Goal: Task Accomplishment & Management: Manage account settings

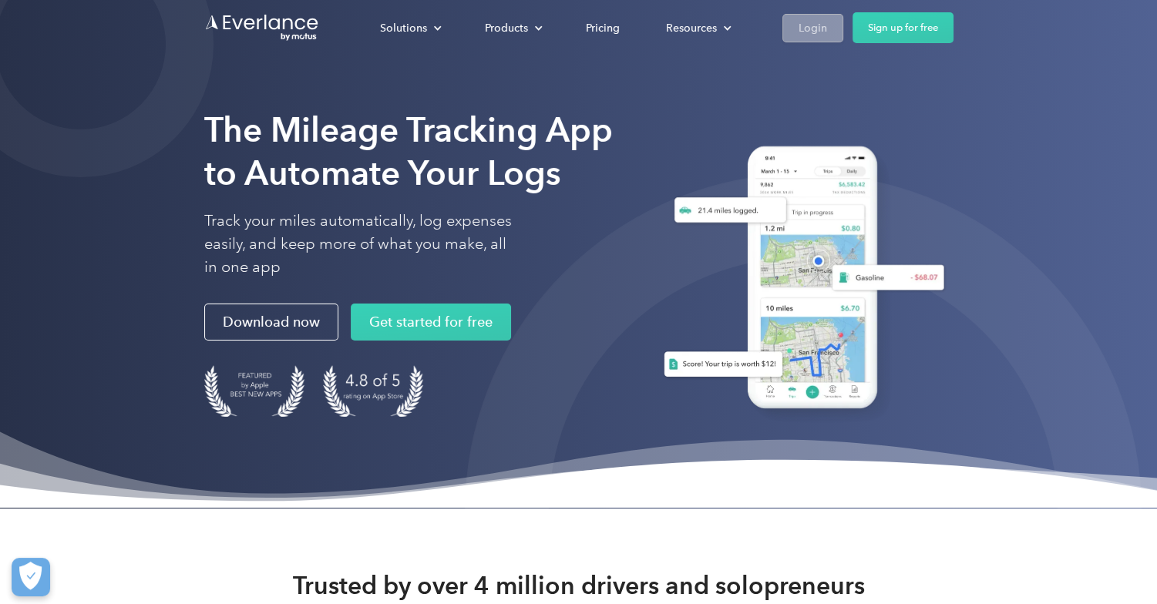
click at [812, 30] on div "Login" at bounding box center [812, 27] width 29 height 19
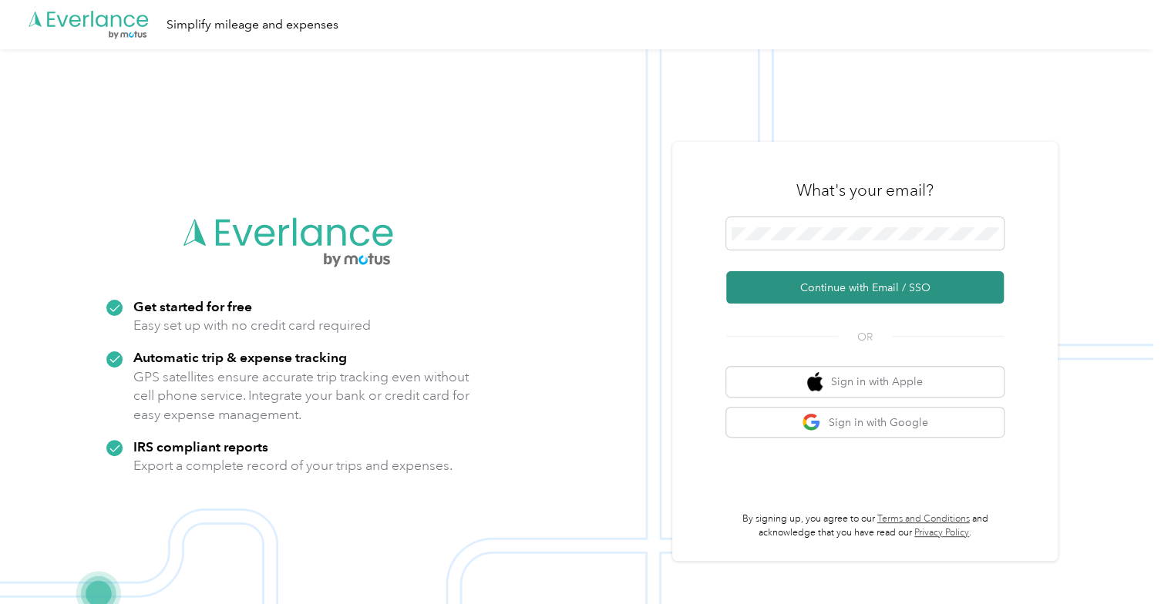
click at [849, 298] on button "Continue with Email / SSO" at bounding box center [864, 287] width 277 height 32
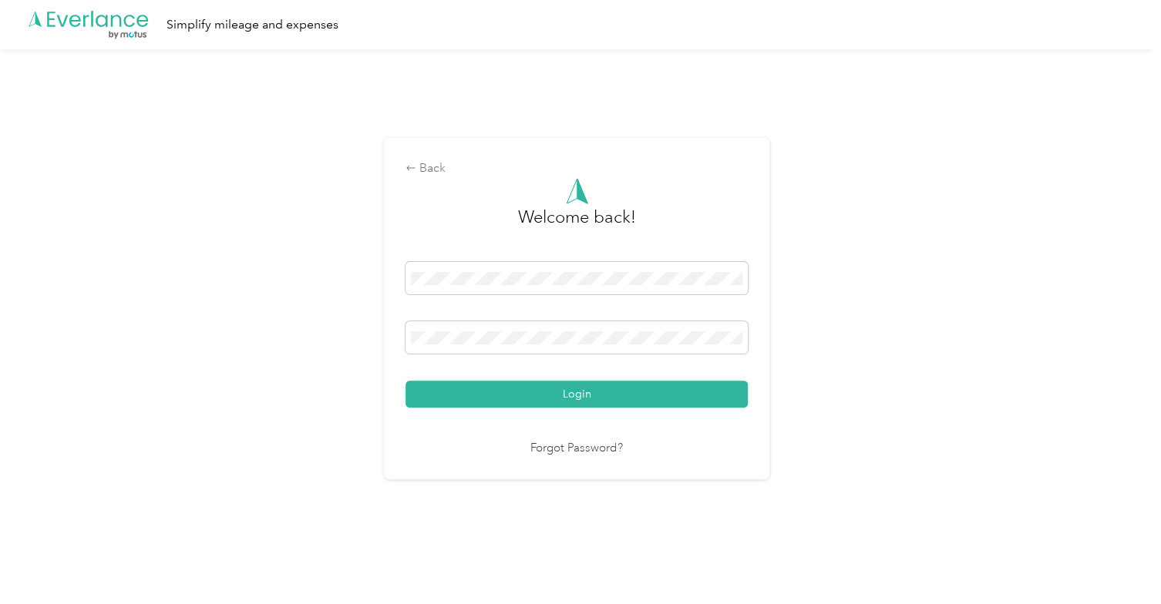
click at [482, 397] on button "Login" at bounding box center [576, 394] width 342 height 27
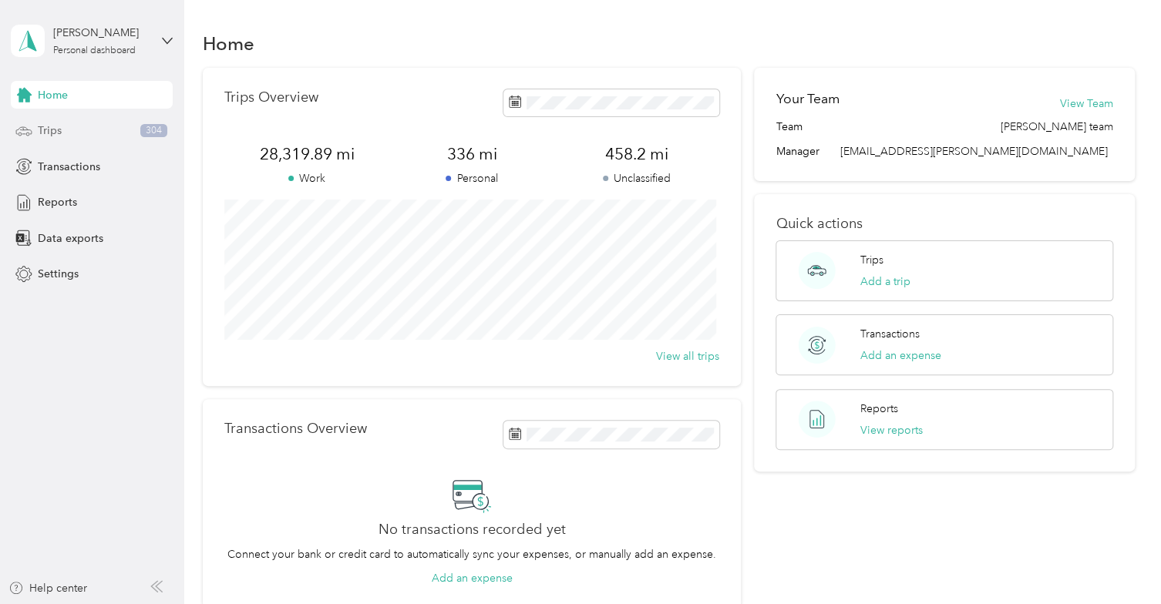
click at [59, 133] on span "Trips" at bounding box center [50, 131] width 24 height 16
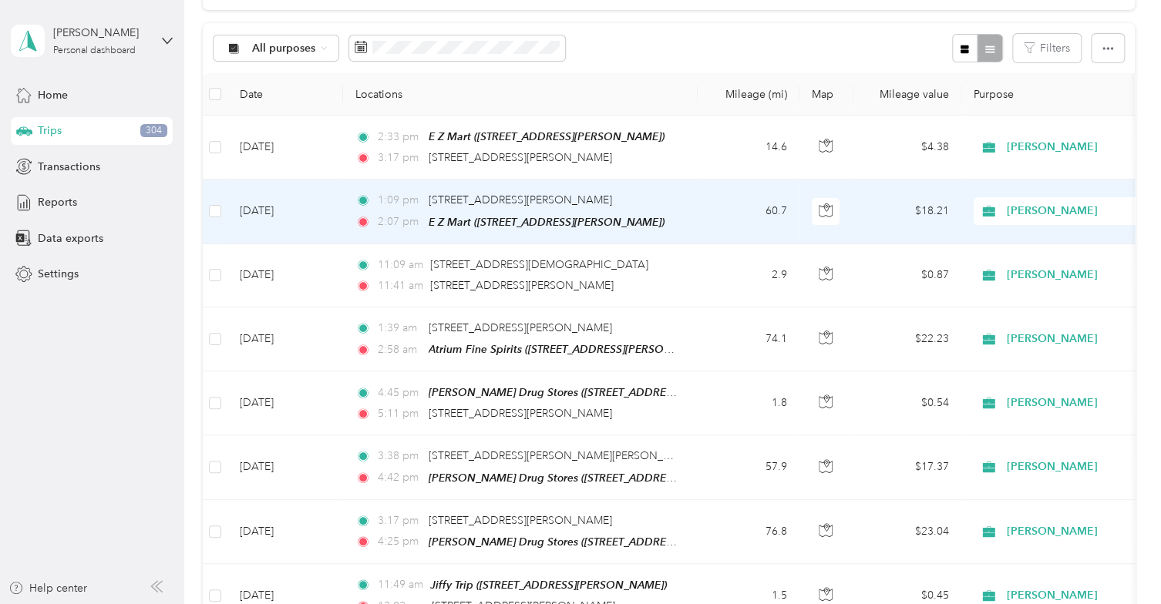
scroll to position [462, 0]
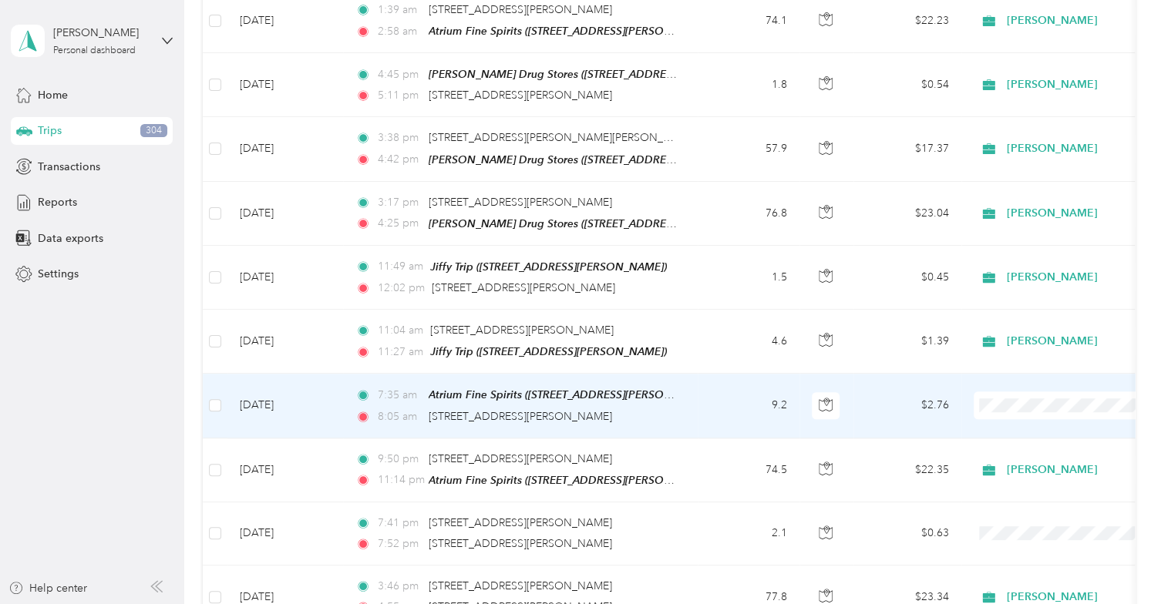
click at [1010, 429] on li "[PERSON_NAME]" at bounding box center [1064, 419] width 191 height 27
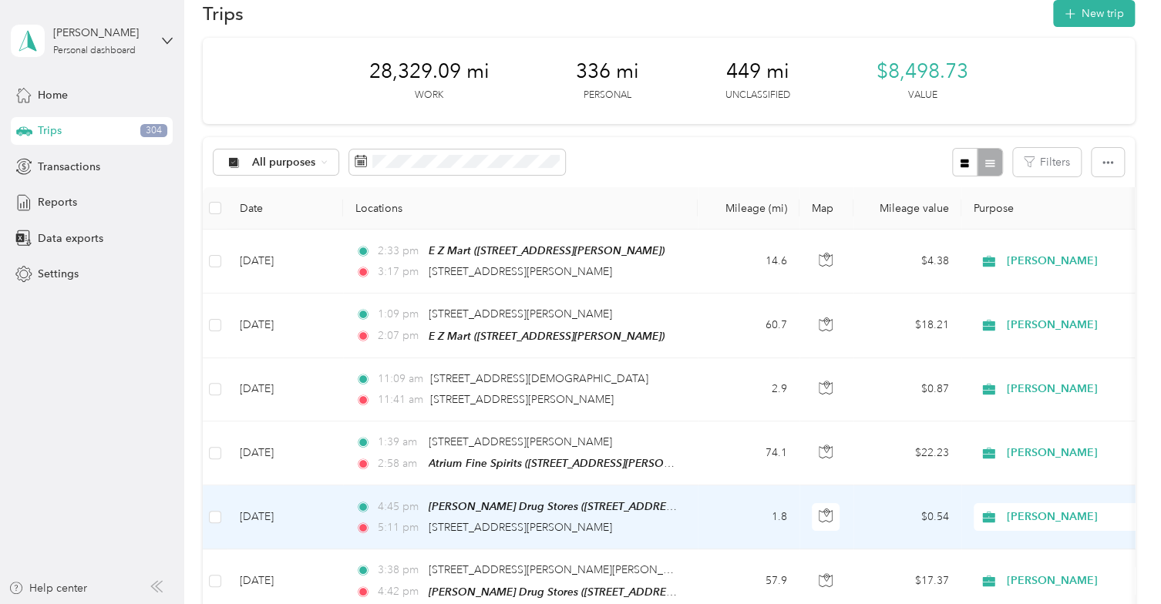
scroll to position [0, 0]
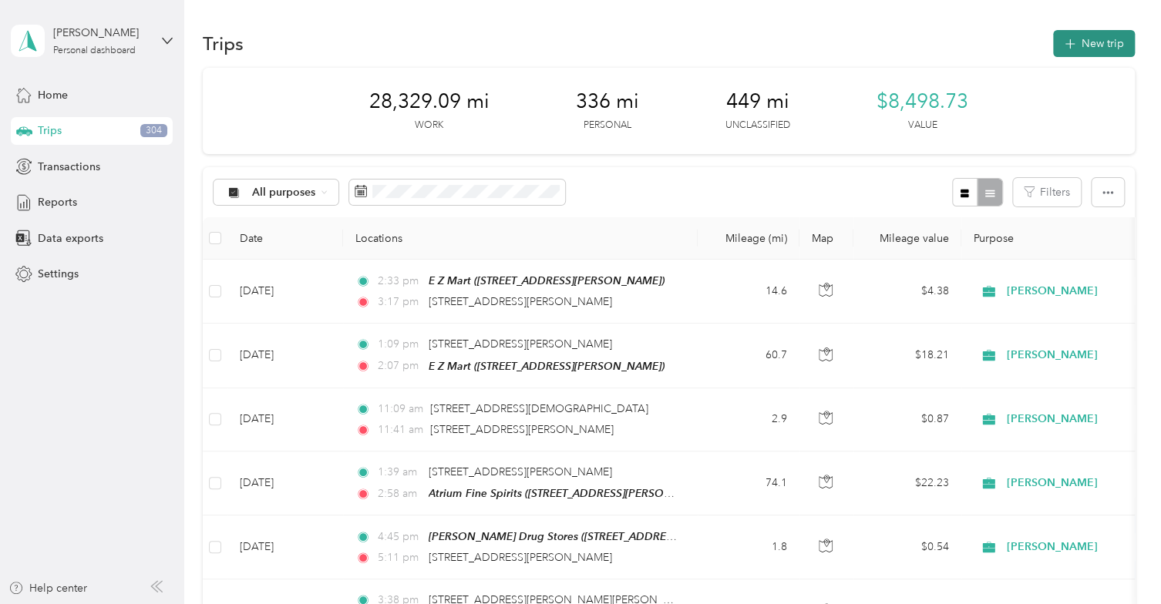
click at [1109, 46] on button "New trip" at bounding box center [1094, 43] width 82 height 27
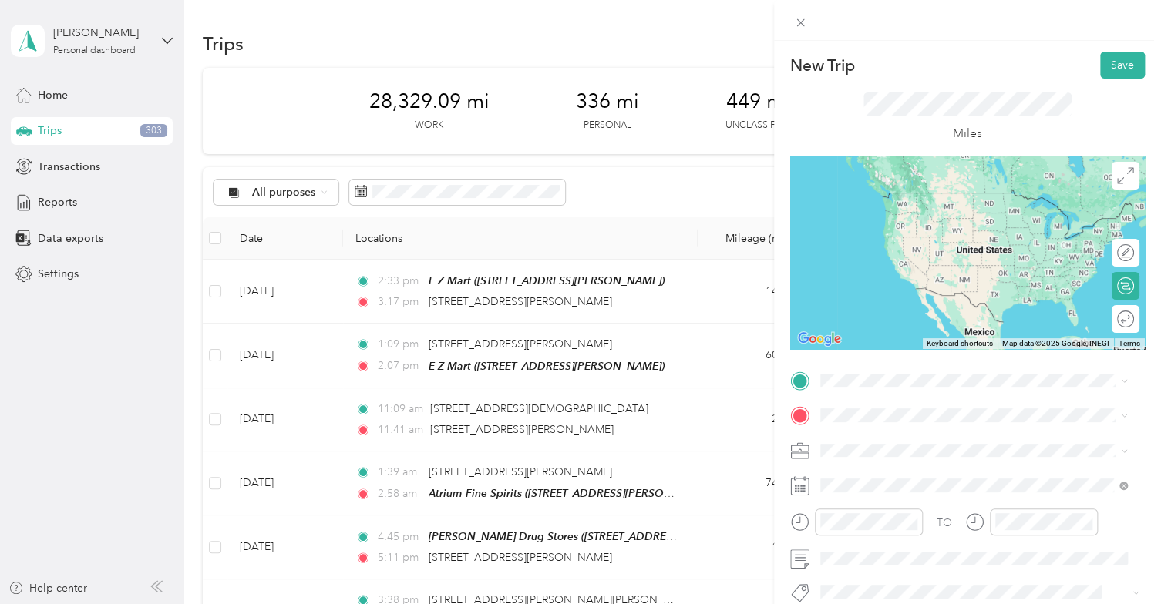
click at [989, 218] on li "Home [STREET_ADDRESS][PERSON_NAME][US_STATE]" at bounding box center [974, 207] width 318 height 49
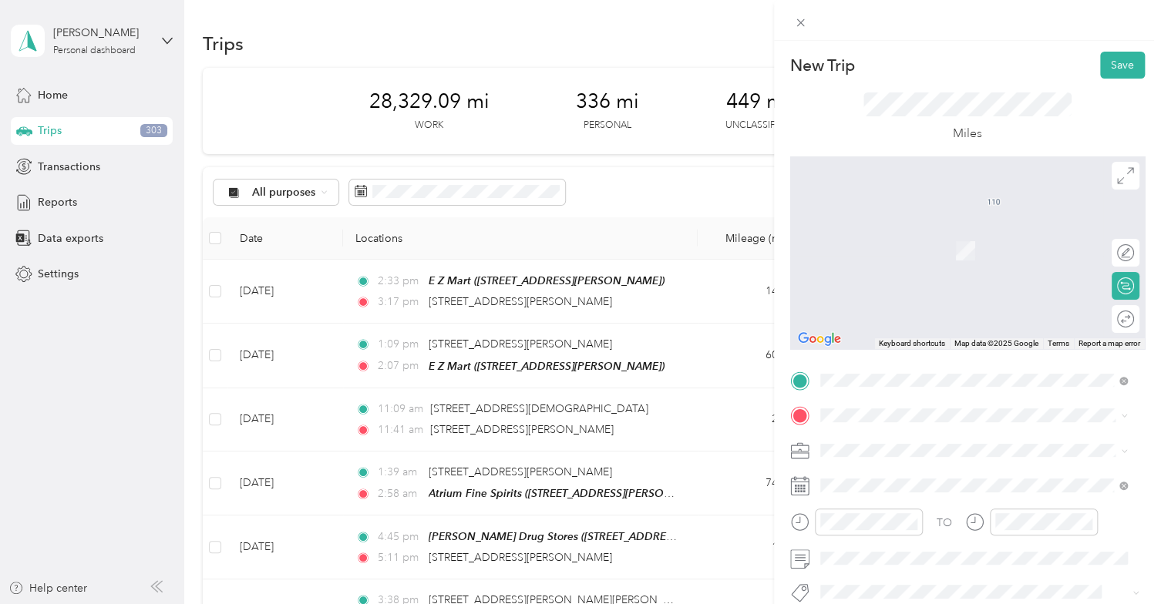
click at [881, 237] on span "Lawrence [US_STATE], [GEOGRAPHIC_DATA]" at bounding box center [934, 231] width 173 height 27
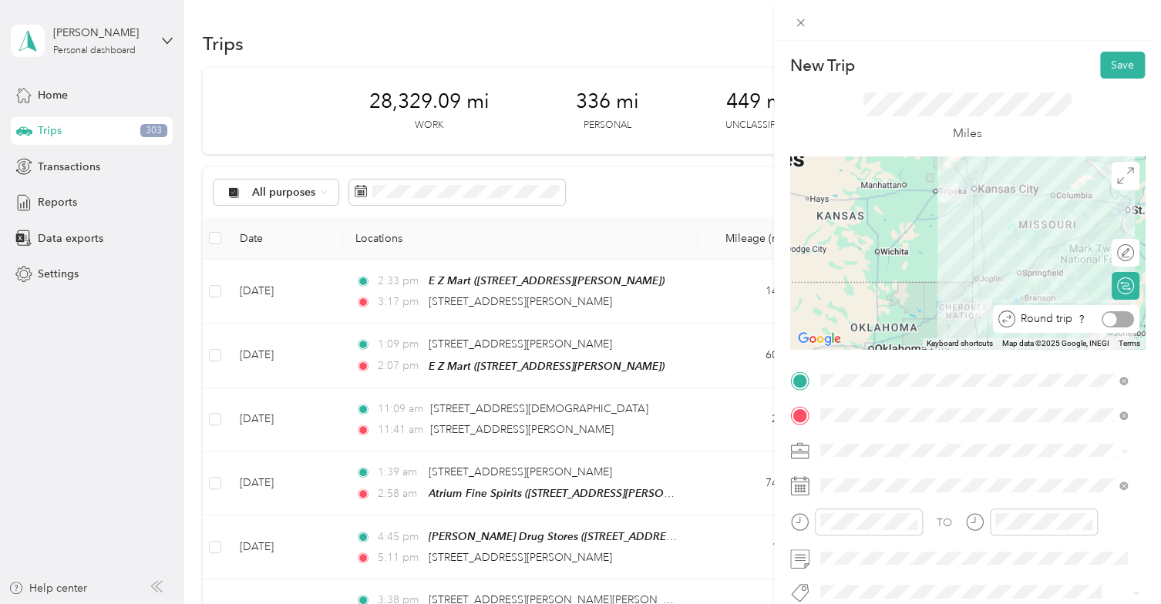
click at [1104, 320] on div at bounding box center [1110, 319] width 14 height 14
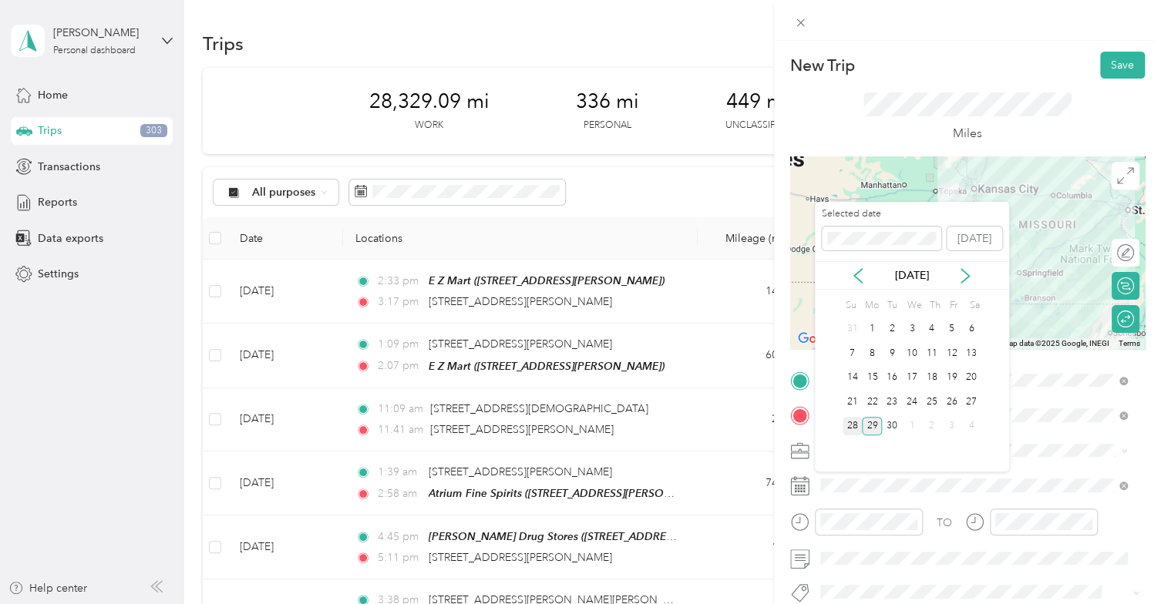
click at [855, 425] on div "28" at bounding box center [852, 426] width 20 height 19
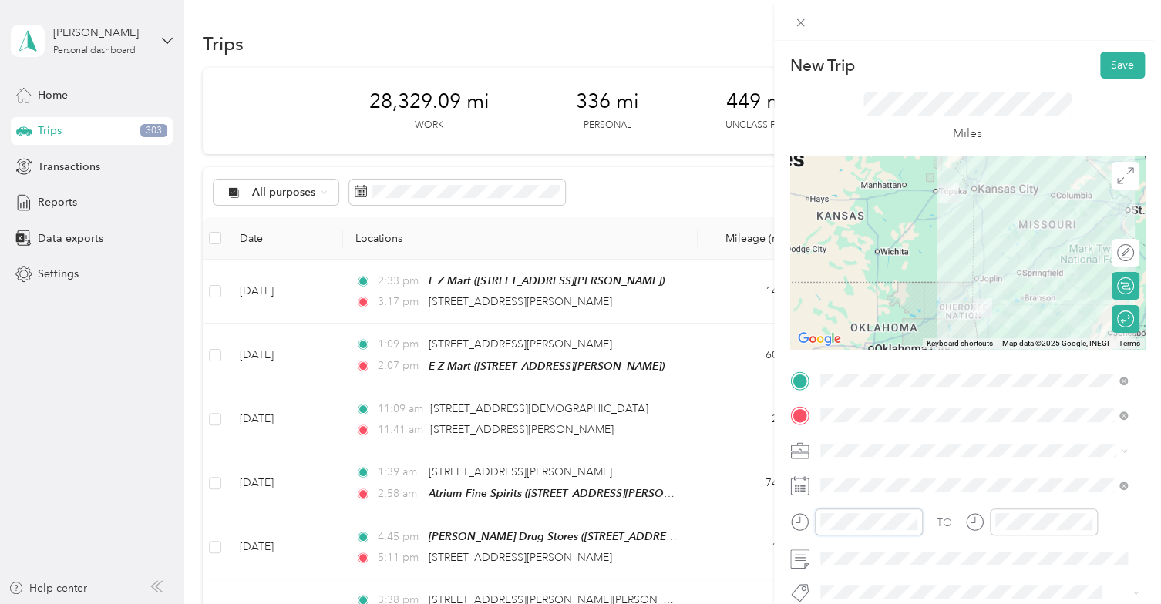
click at [774, 521] on form "New Trip Save This trip cannot be edited because it is either under review, app…" at bounding box center [967, 396] width 387 height 689
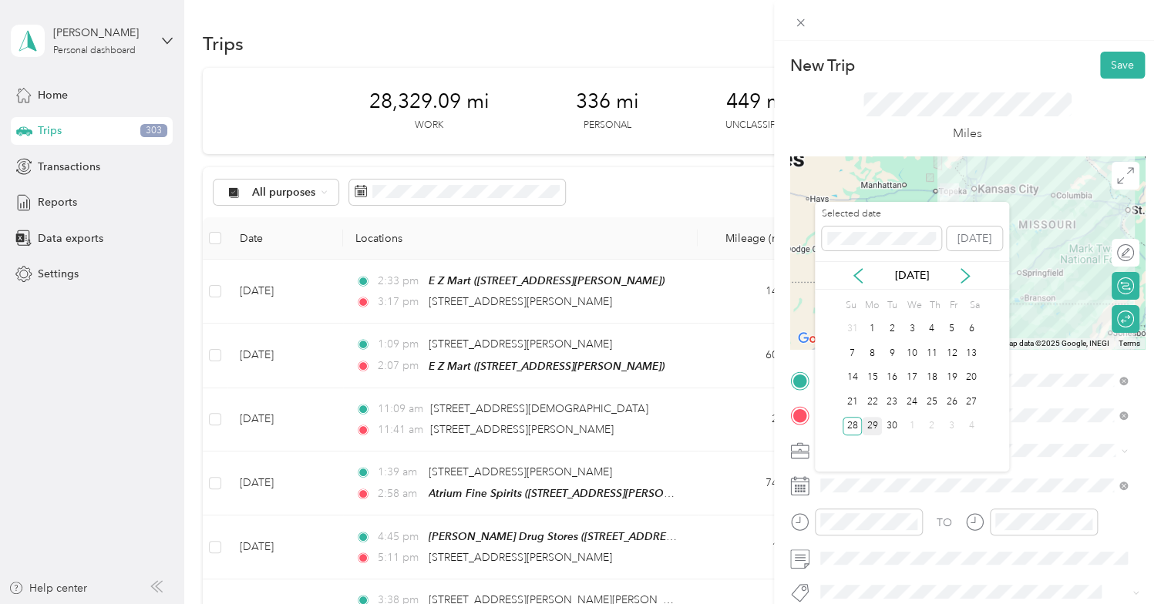
click at [872, 425] on div "29" at bounding box center [872, 426] width 20 height 19
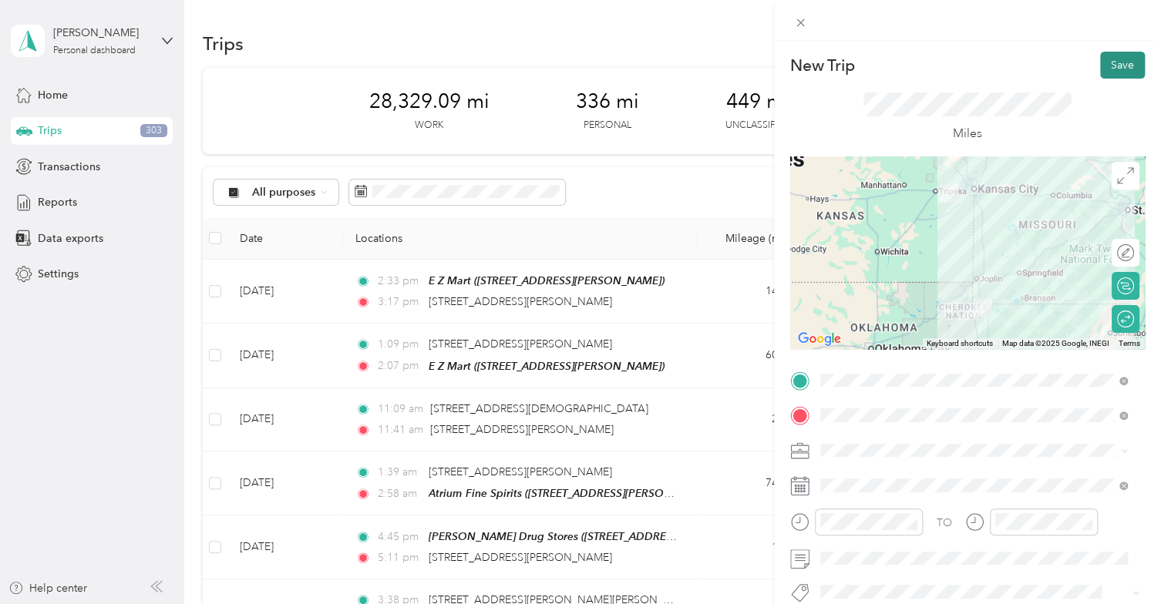
click at [1102, 69] on button "Save" at bounding box center [1122, 65] width 45 height 27
